Goal: Find contact information: Find contact information

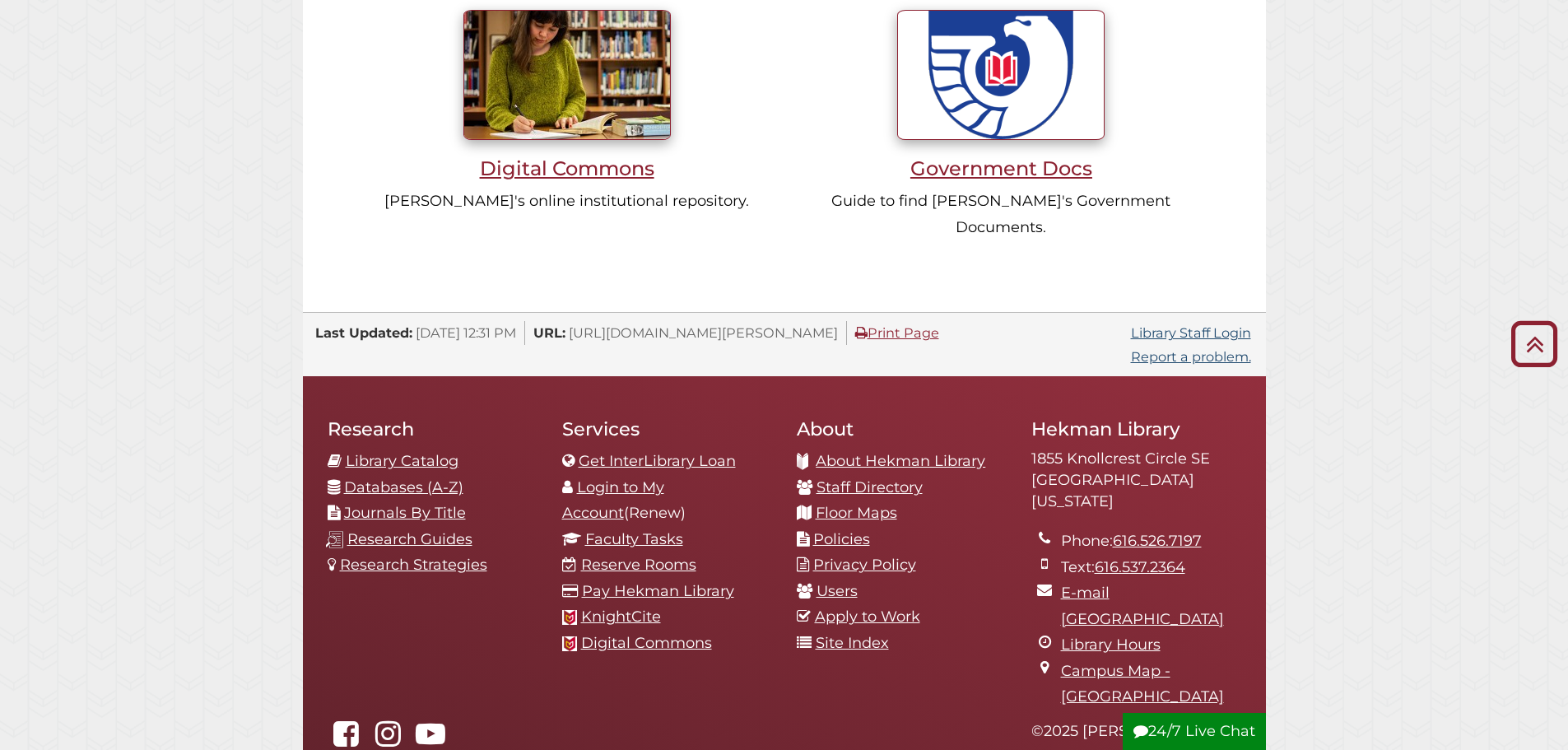
scroll to position [1723, 0]
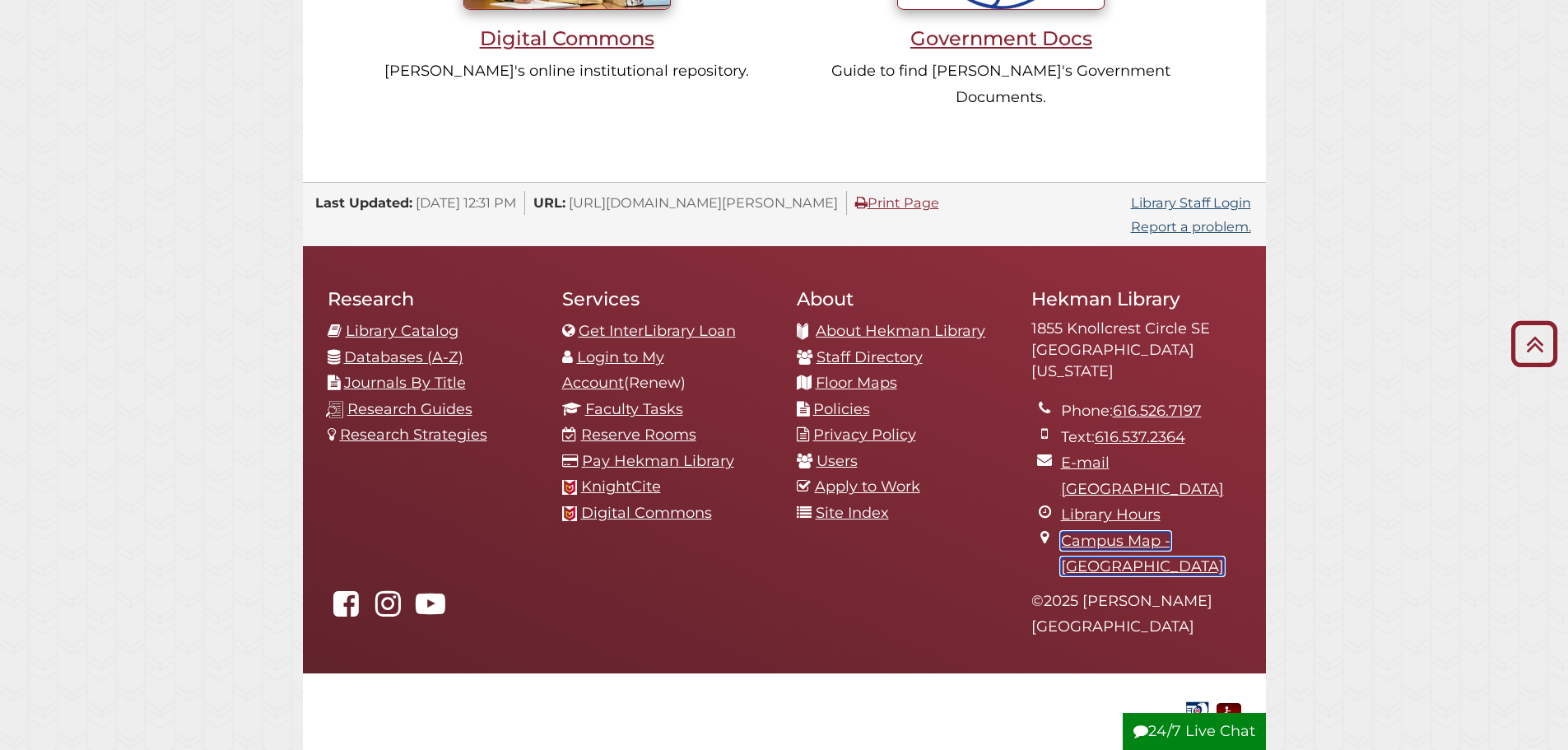
click at [1193, 532] on link "Campus Map - [GEOGRAPHIC_DATA]" at bounding box center [1142, 555] width 163 height 45
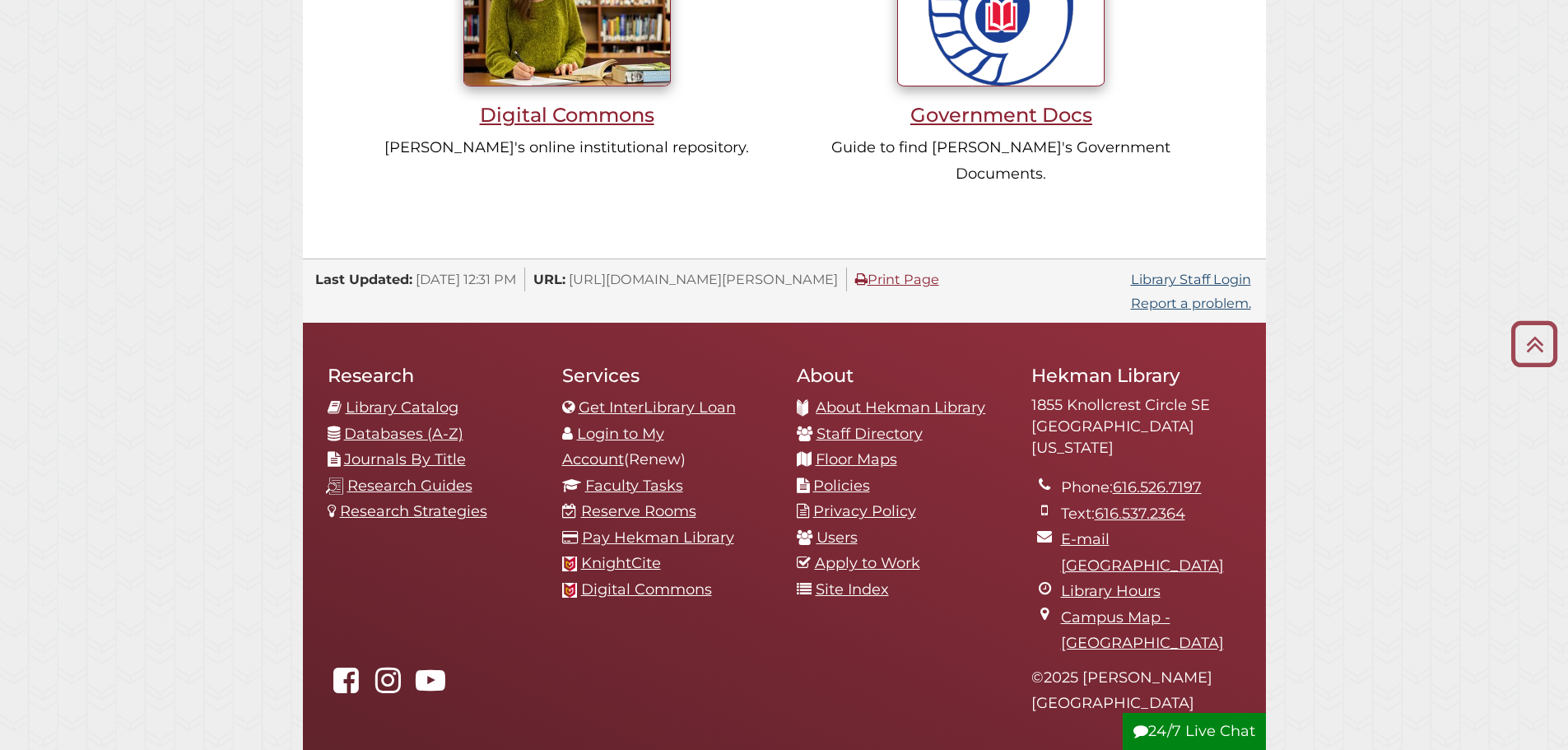
scroll to position [1723, 0]
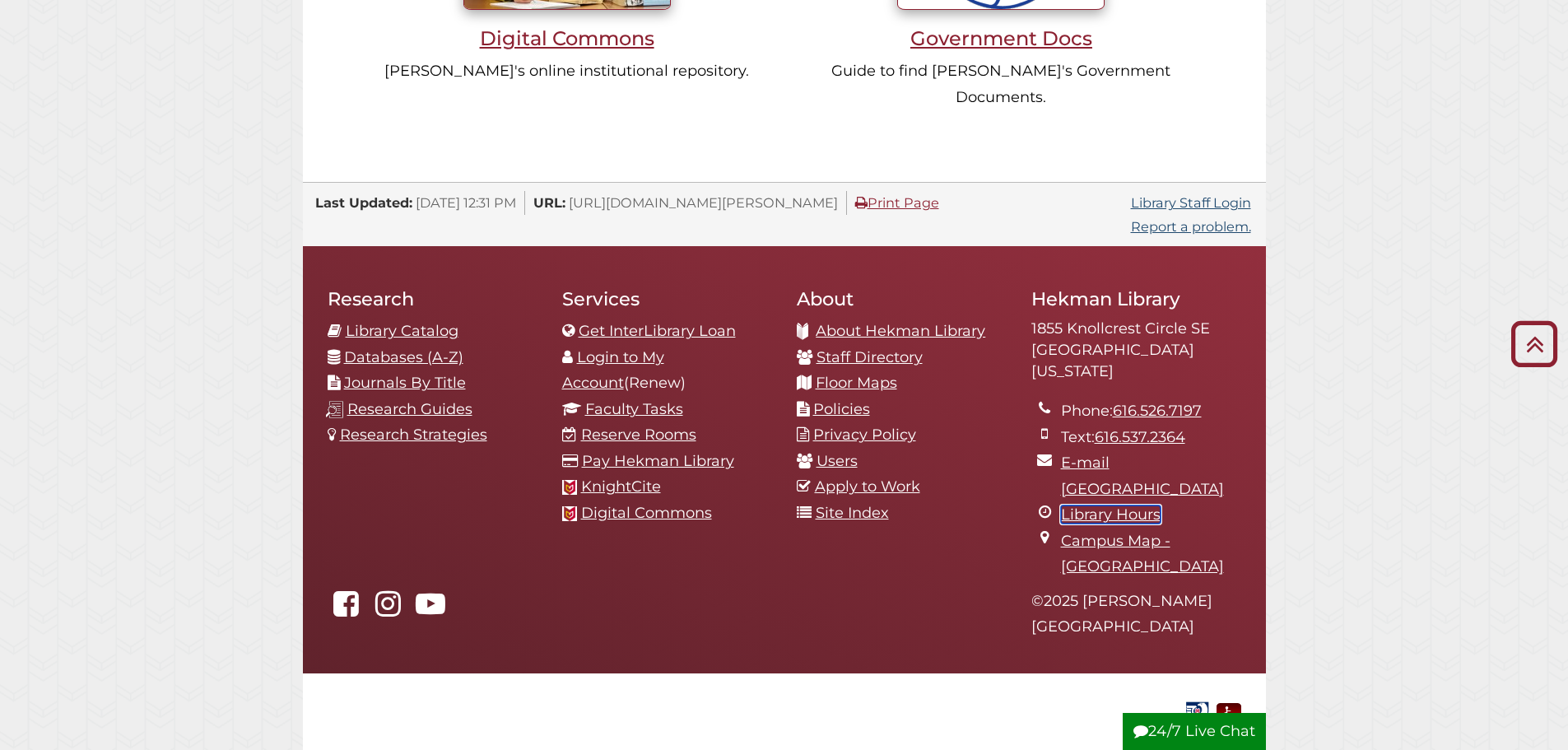
click at [1125, 506] on link "Library Hours" at bounding box center [1110, 515] width 100 height 18
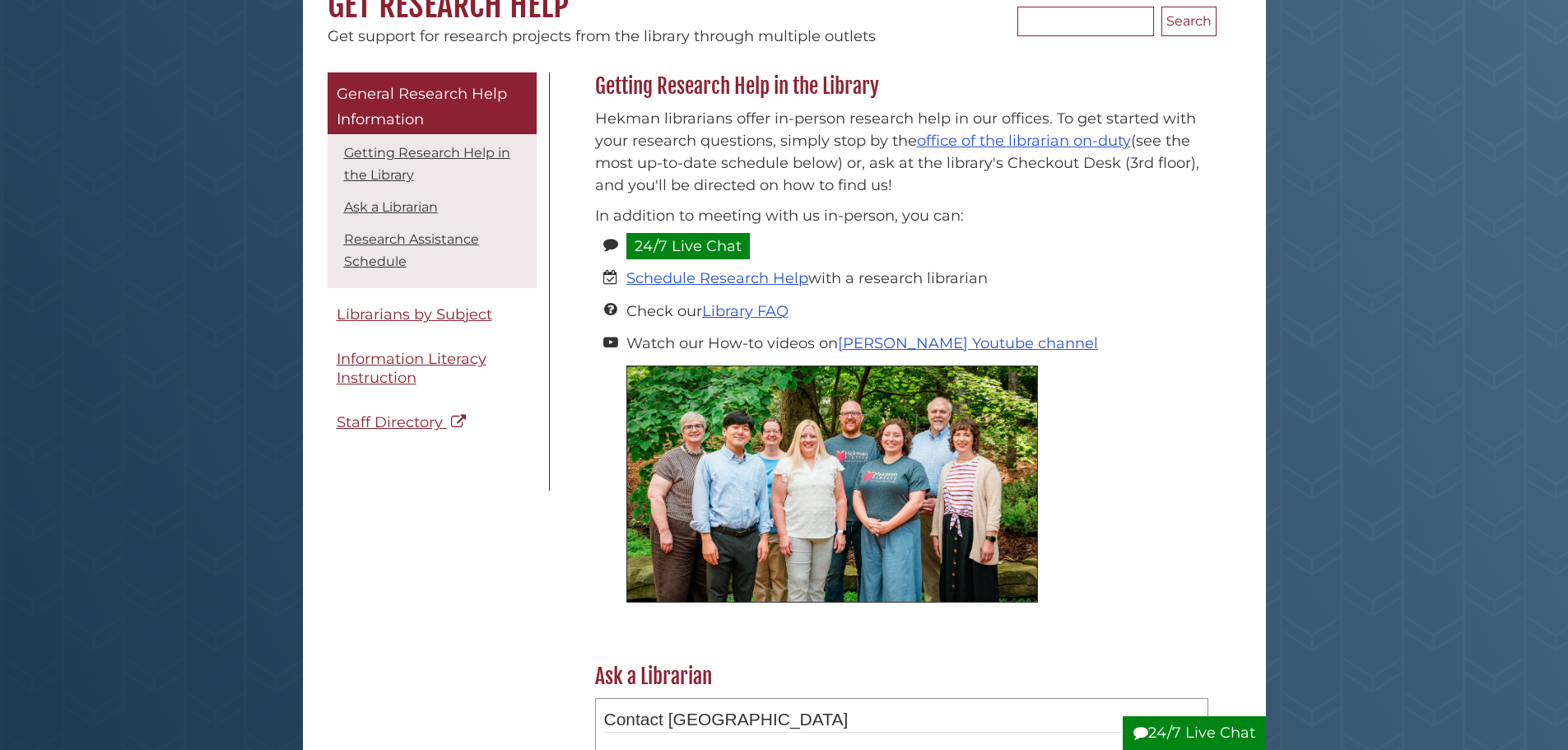
scroll to position [247, 0]
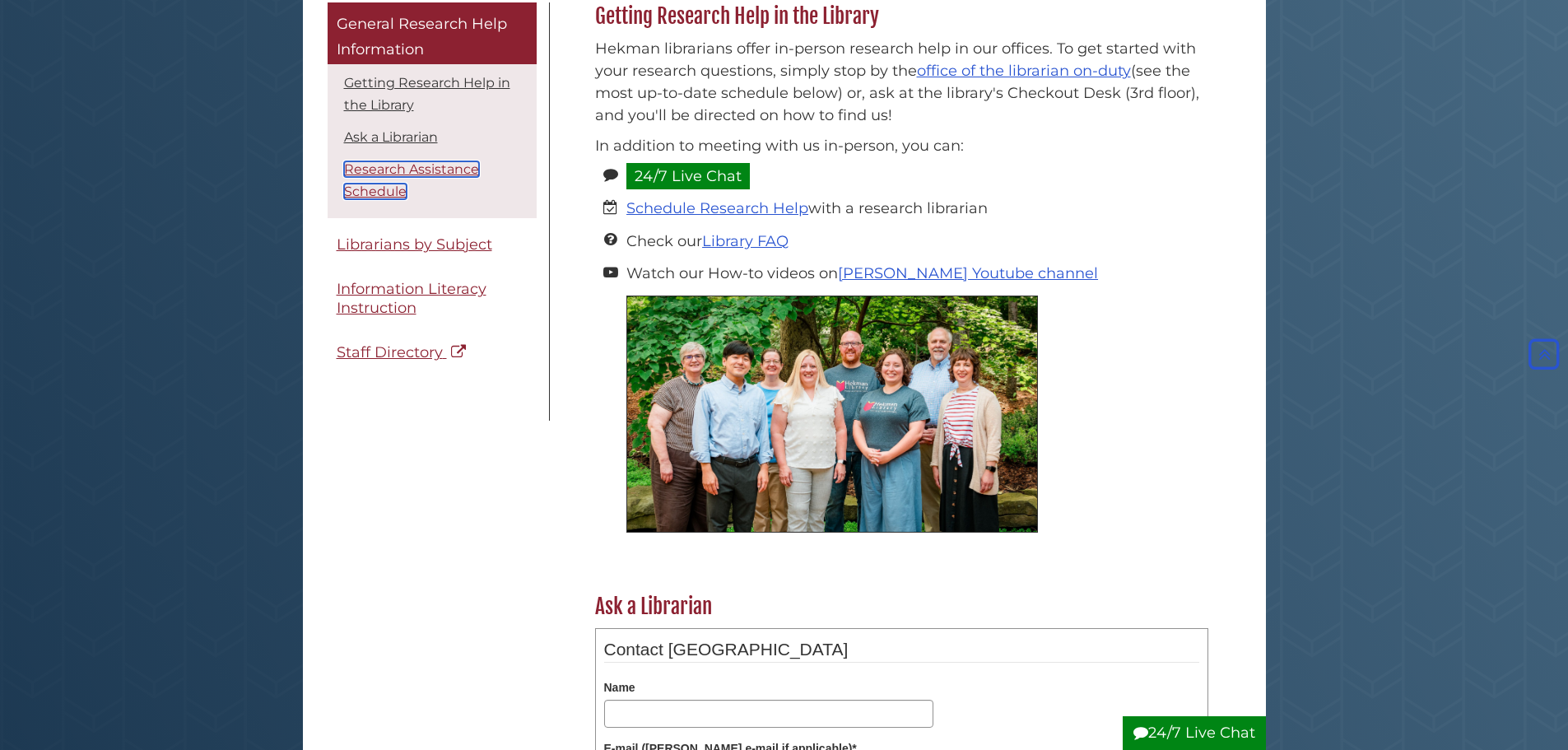
click at [388, 168] on link "Research Assistance Schedule" at bounding box center [412, 180] width 135 height 38
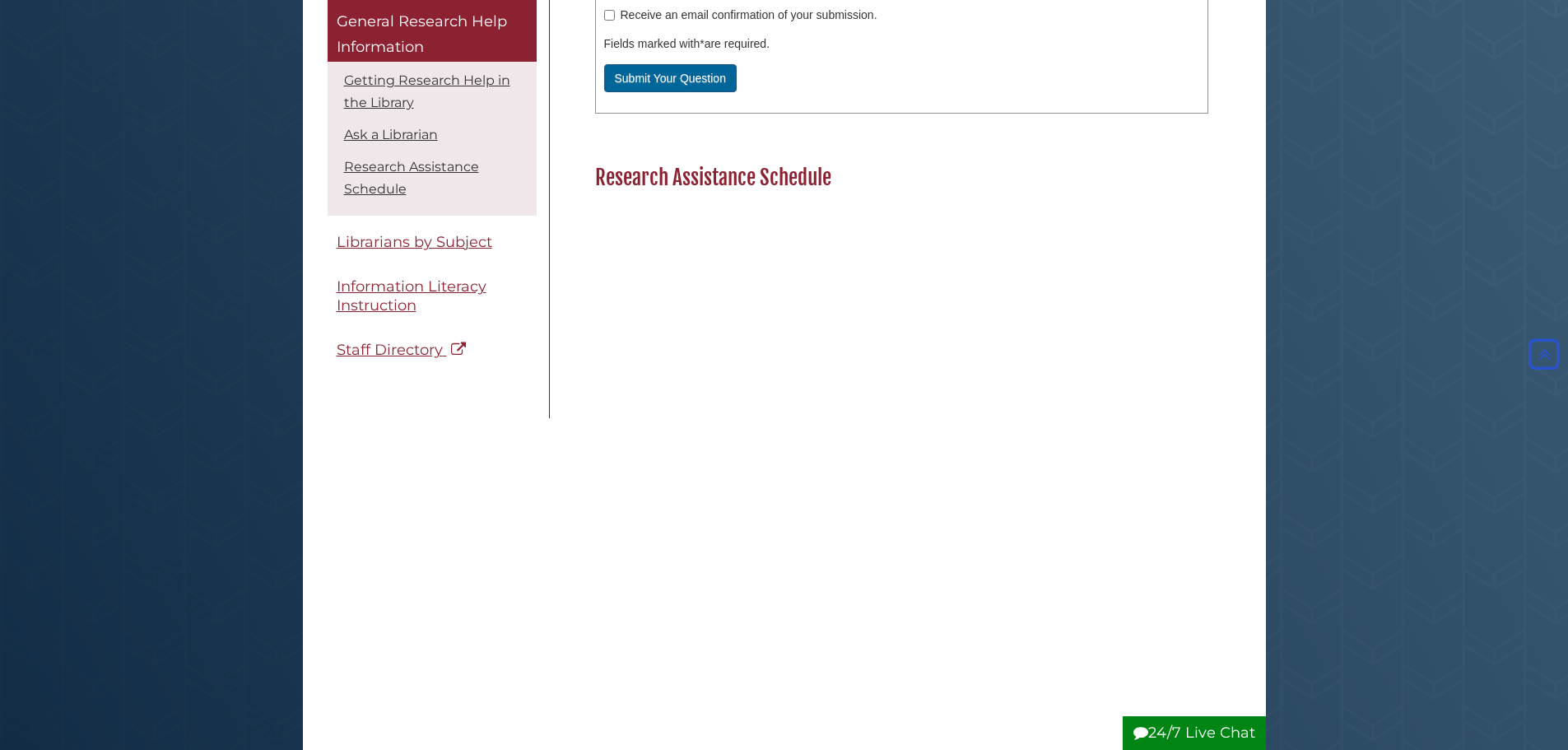
scroll to position [1188, 0]
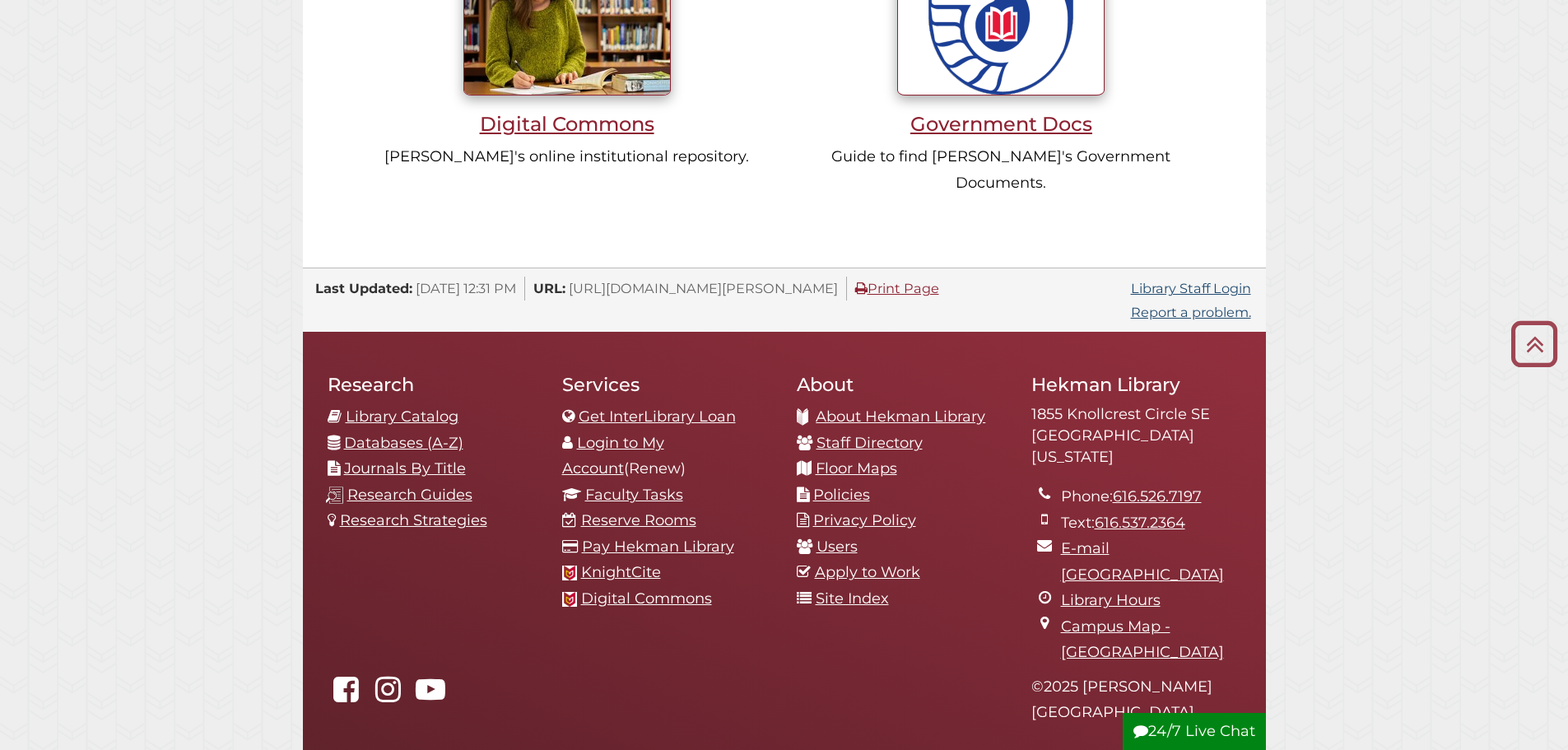
scroll to position [1723, 0]
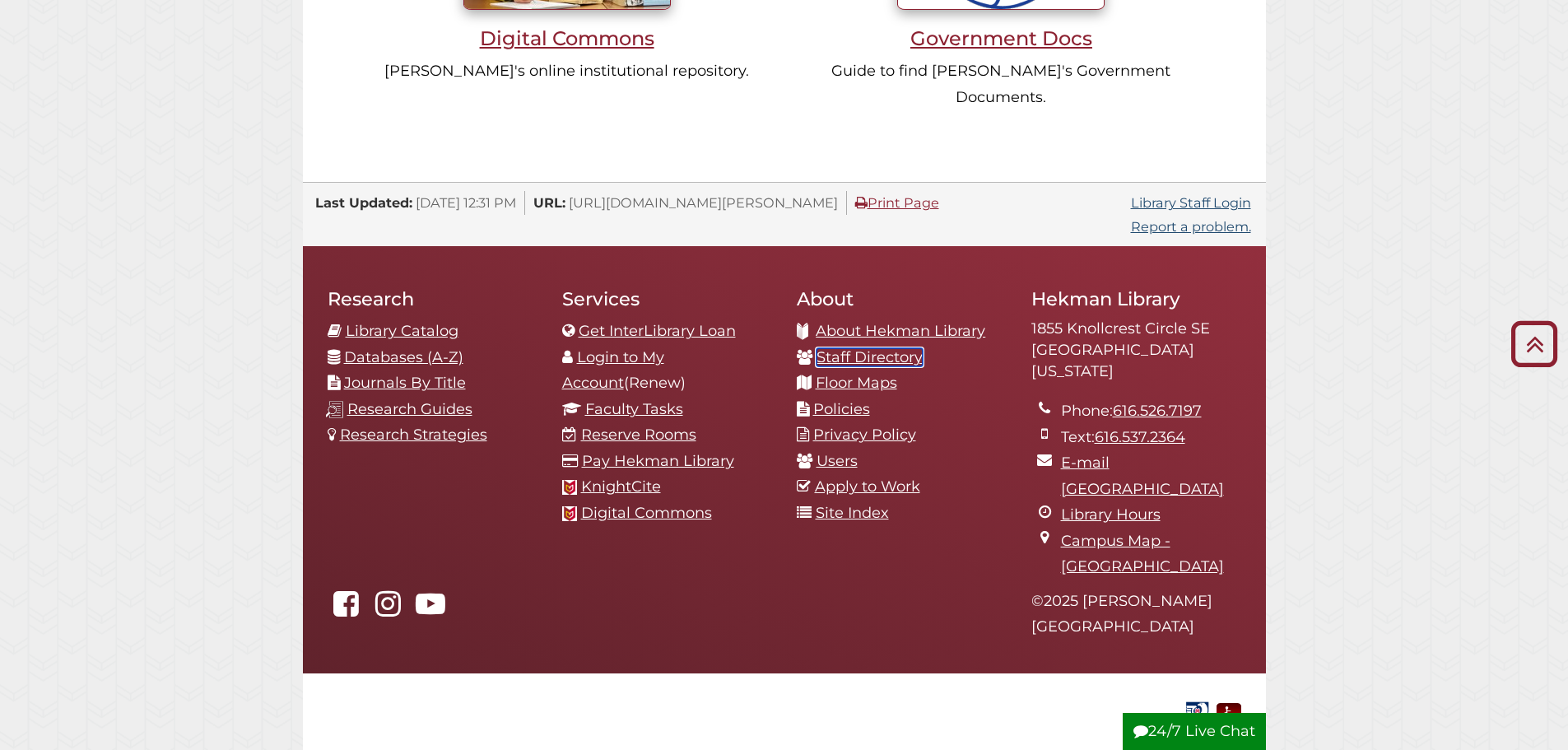
click at [884, 348] on link "Staff Directory" at bounding box center [870, 357] width 106 height 18
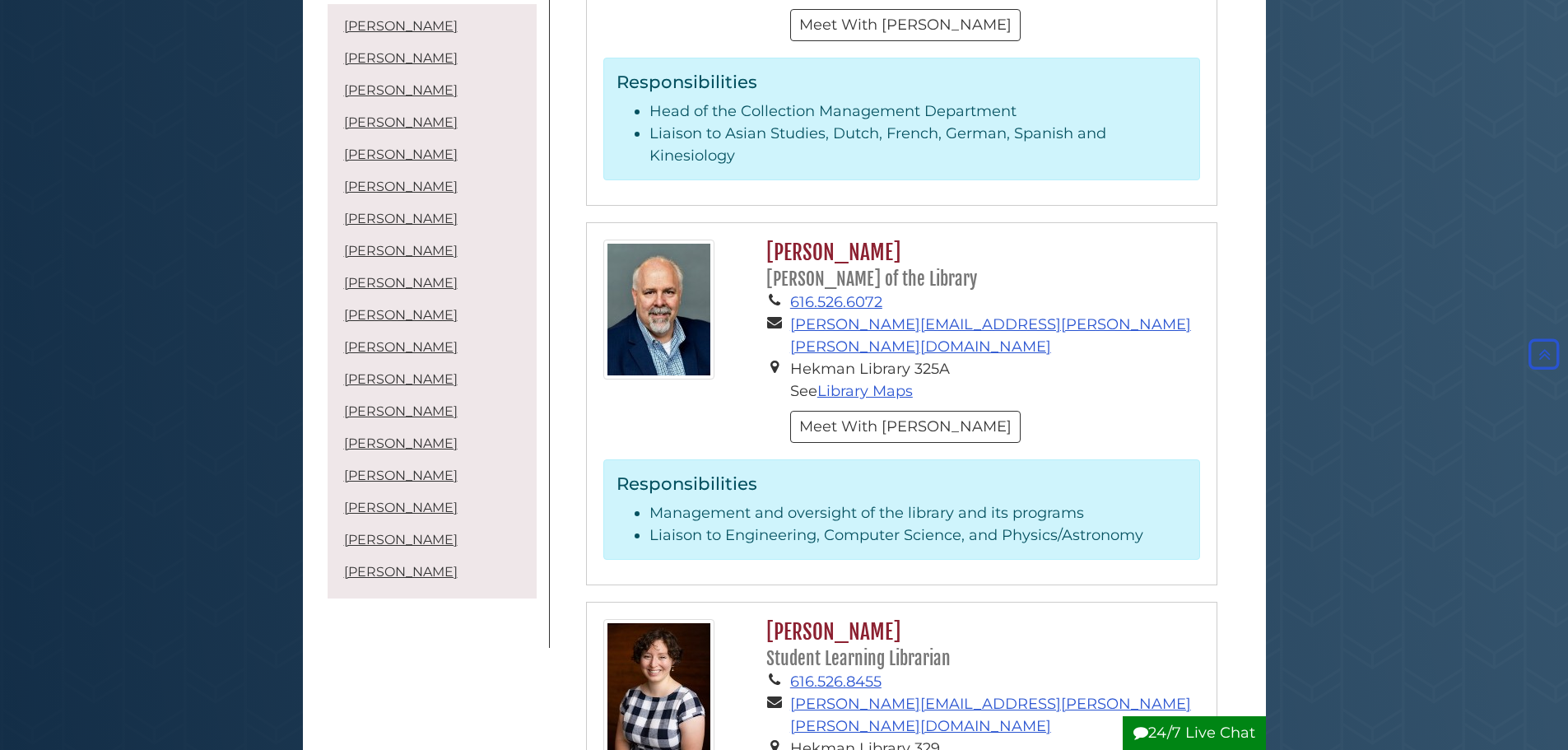
scroll to position [4612, 0]
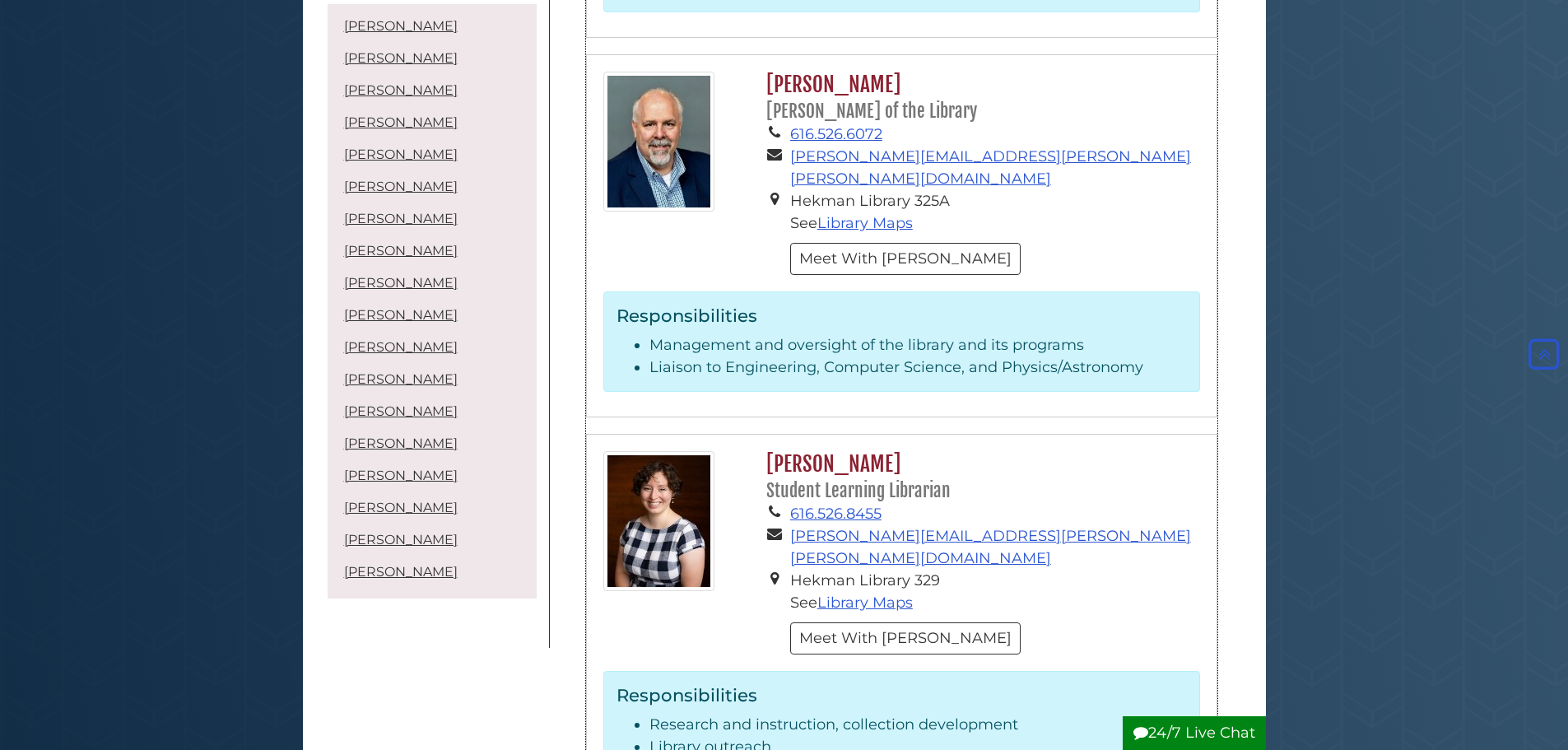
drag, startPoint x: 767, startPoint y: 218, endPoint x: 941, endPoint y: 206, distance: 174.4
click at [941, 451] on h2 "[PERSON_NAME] Student Learning Librarian" at bounding box center [979, 477] width 441 height 52
click at [1021, 451] on h2 "[PERSON_NAME] Student Learning Librarian" at bounding box center [979, 477] width 441 height 52
